Goal: Task Accomplishment & Management: Manage account settings

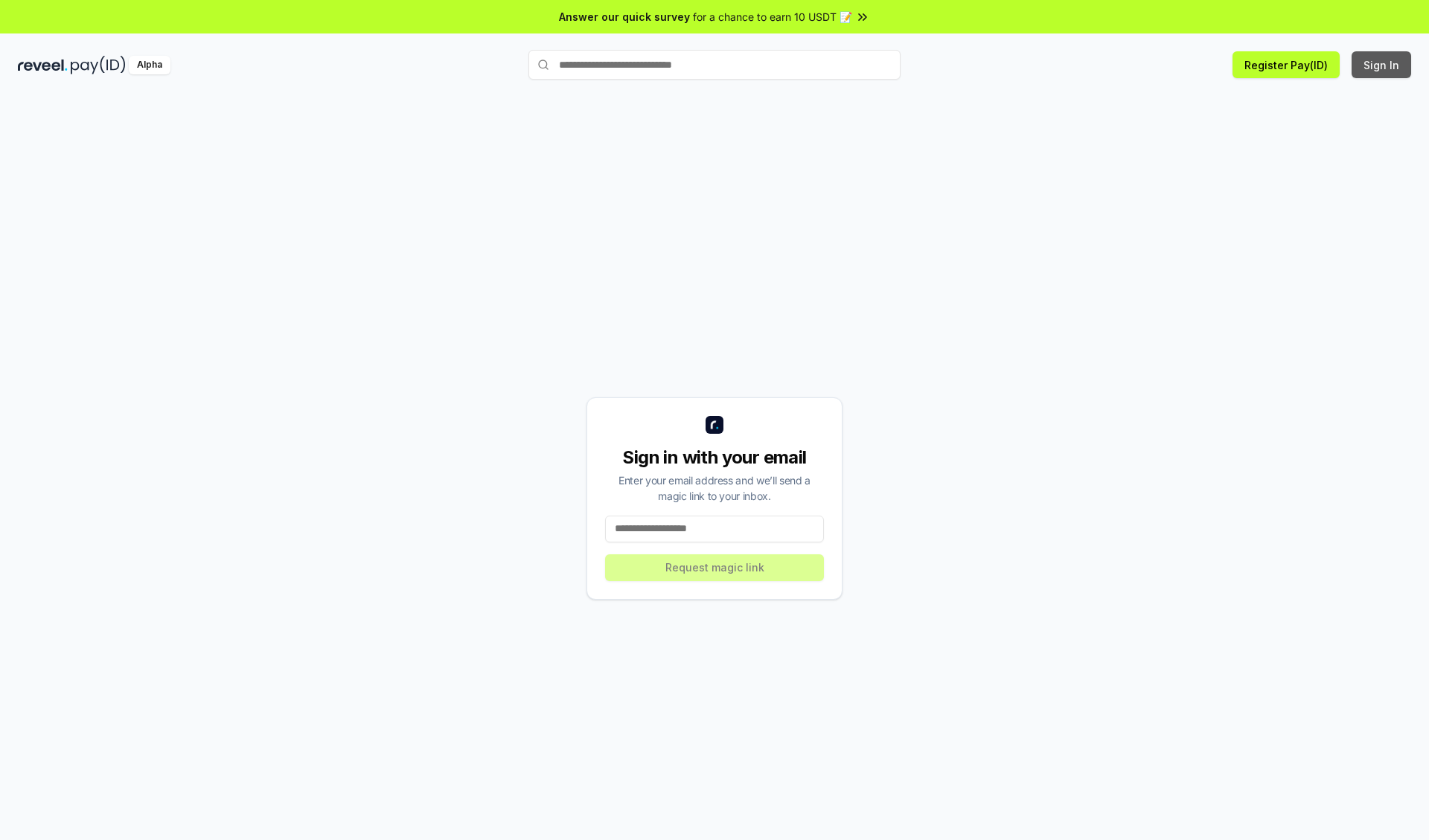
click at [1381, 65] on button "Sign In" at bounding box center [1381, 64] width 60 height 26
type input "**********"
click at [714, 567] on button "Request magic link" at bounding box center [714, 568] width 218 height 26
